Goal: Obtain resource: Download file/media

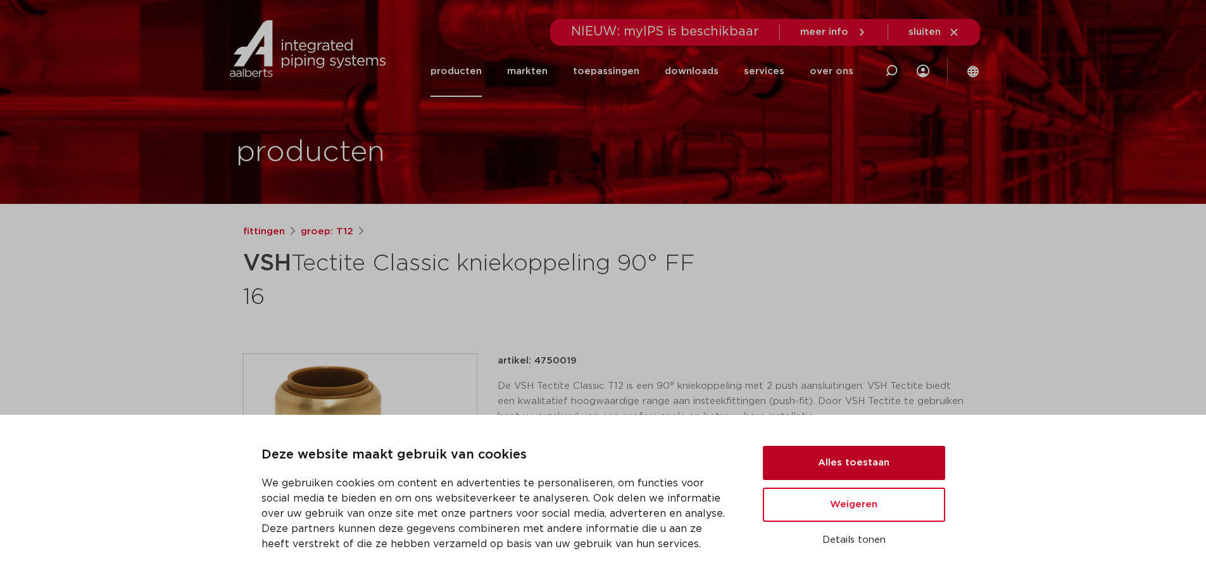
click at [870, 457] on button "Alles toestaan" at bounding box center [854, 463] width 182 height 34
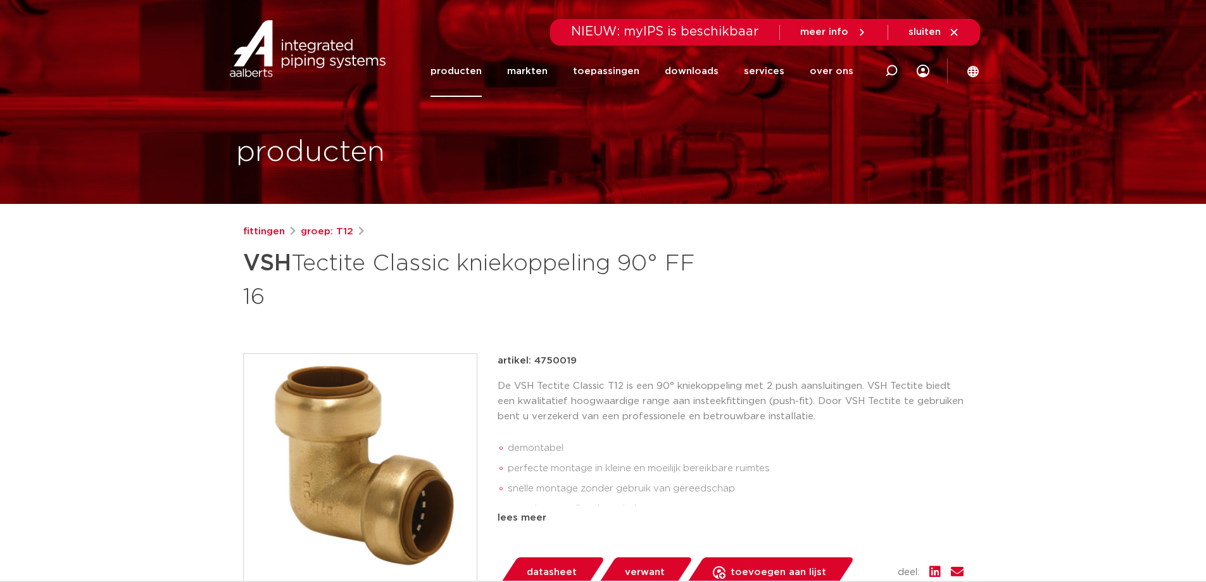
click at [478, 74] on link "producten" at bounding box center [456, 71] width 51 height 51
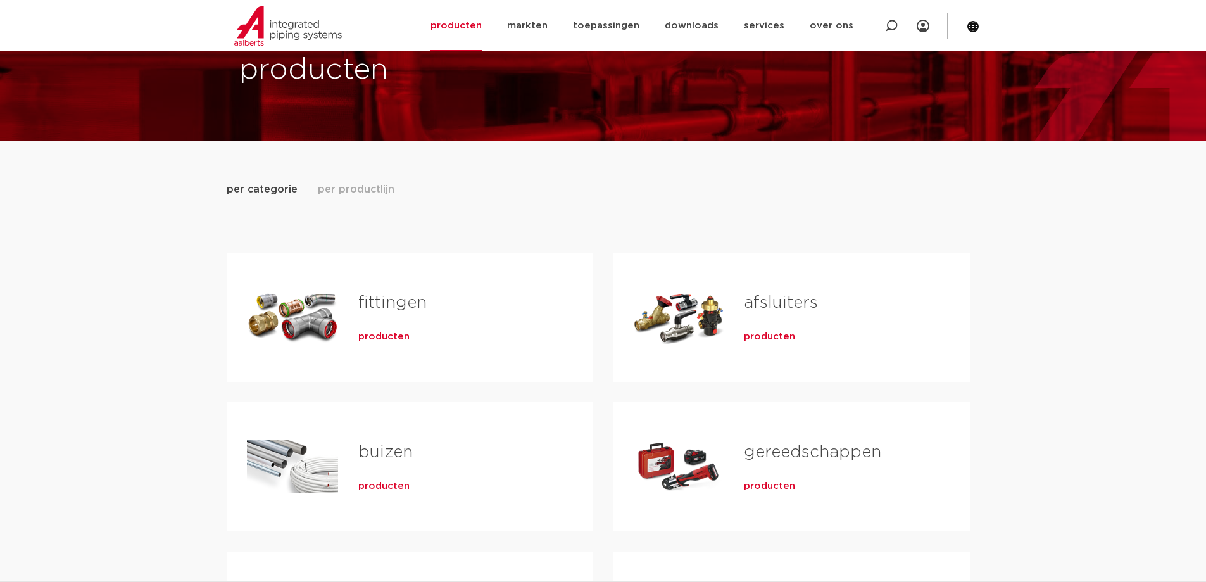
click at [385, 336] on span "producten" at bounding box center [383, 337] width 51 height 13
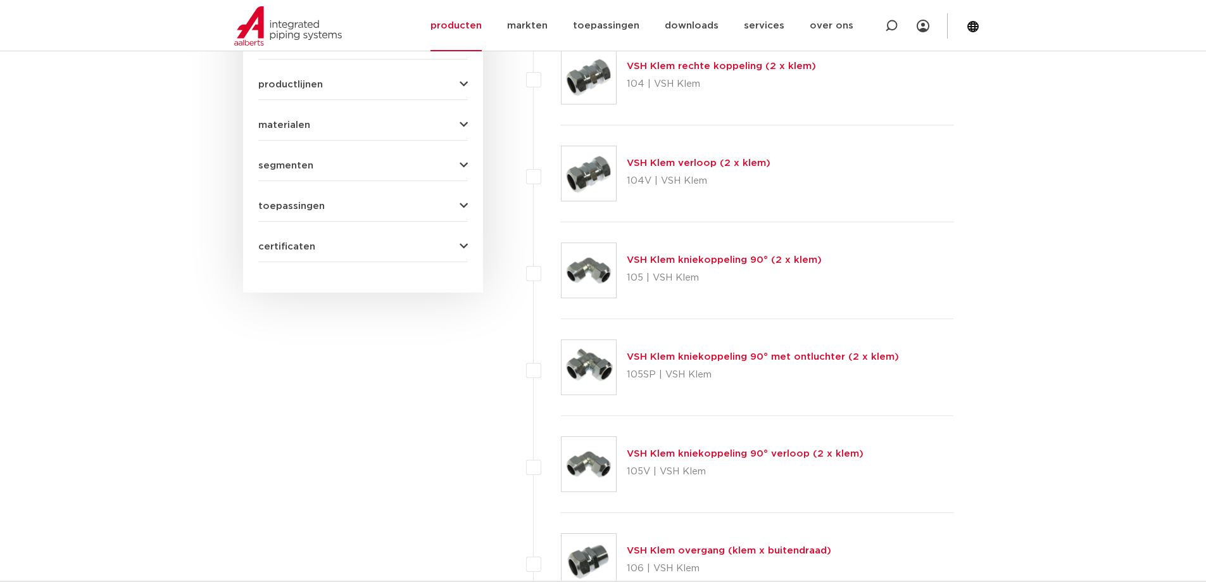
scroll to position [697, 0]
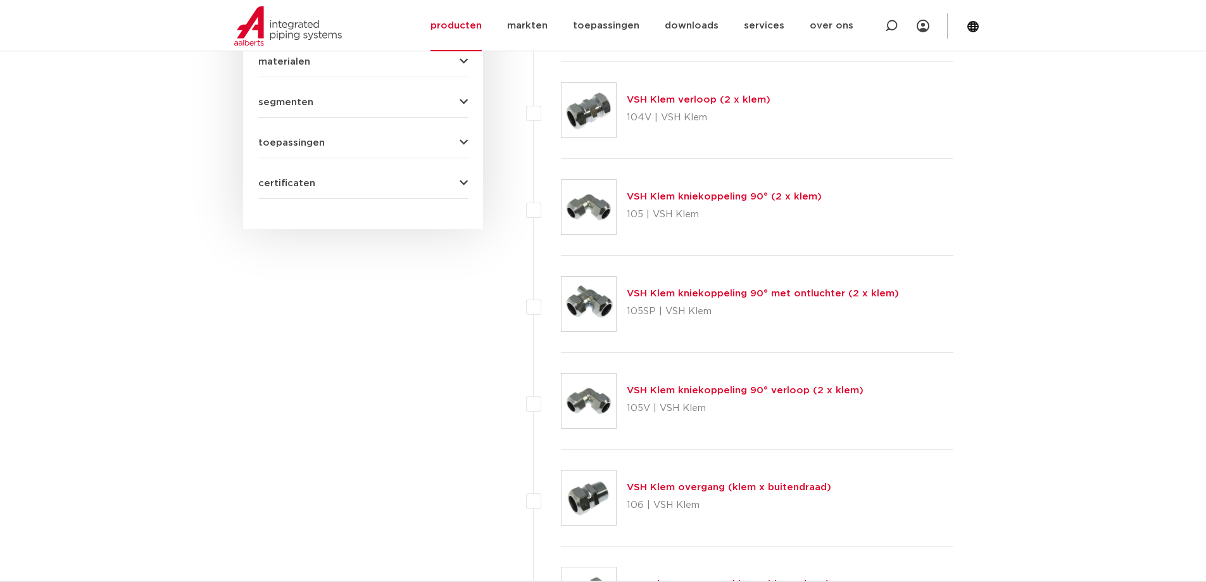
click at [723, 391] on link "VSH Klem kniekoppeling 90° verloop (2 x klem)" at bounding box center [745, 390] width 237 height 9
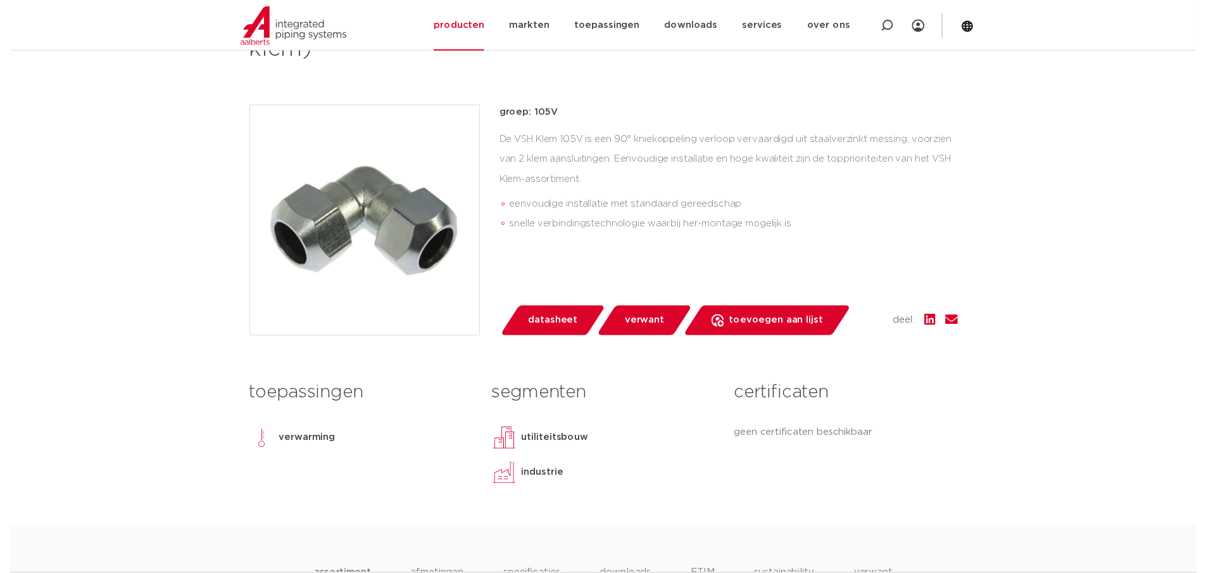
scroll to position [253, 0]
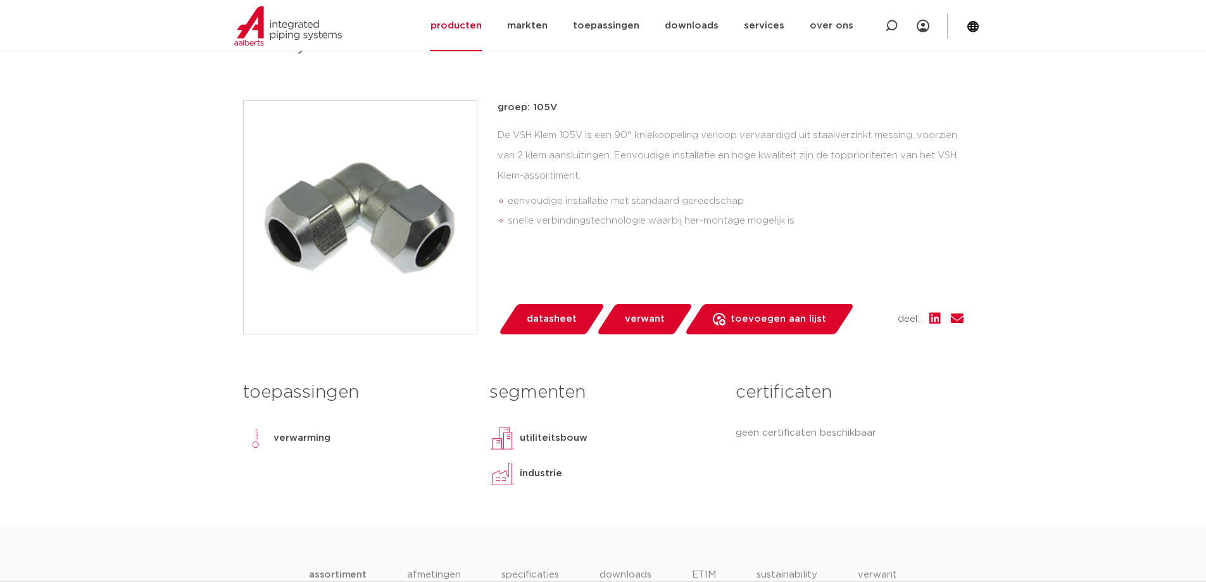
click at [560, 319] on span "datasheet" at bounding box center [552, 319] width 50 height 20
